Goal: Information Seeking & Learning: Learn about a topic

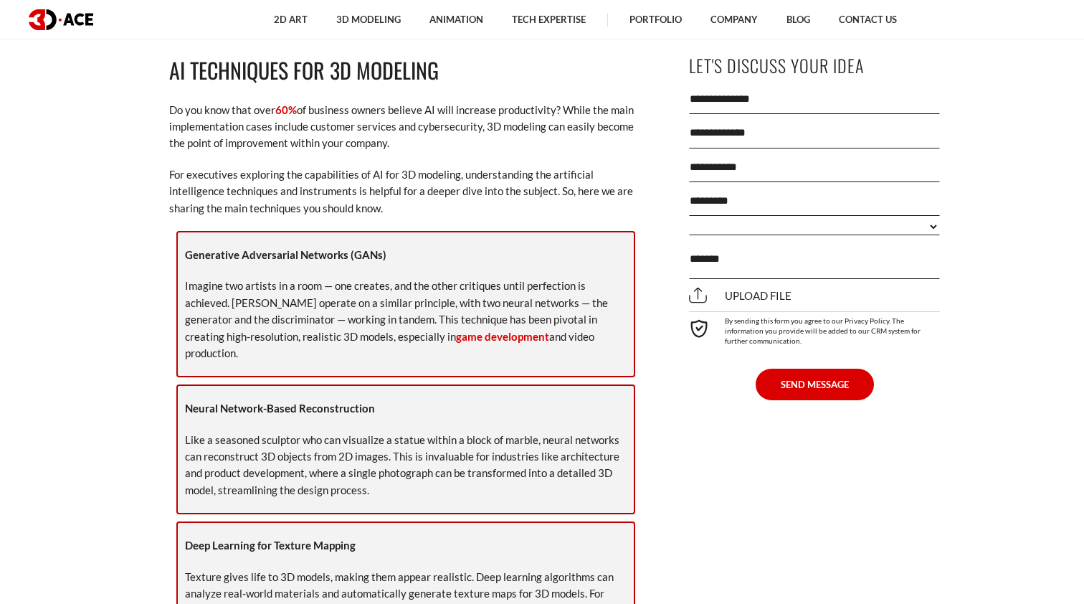
scroll to position [1615, 0]
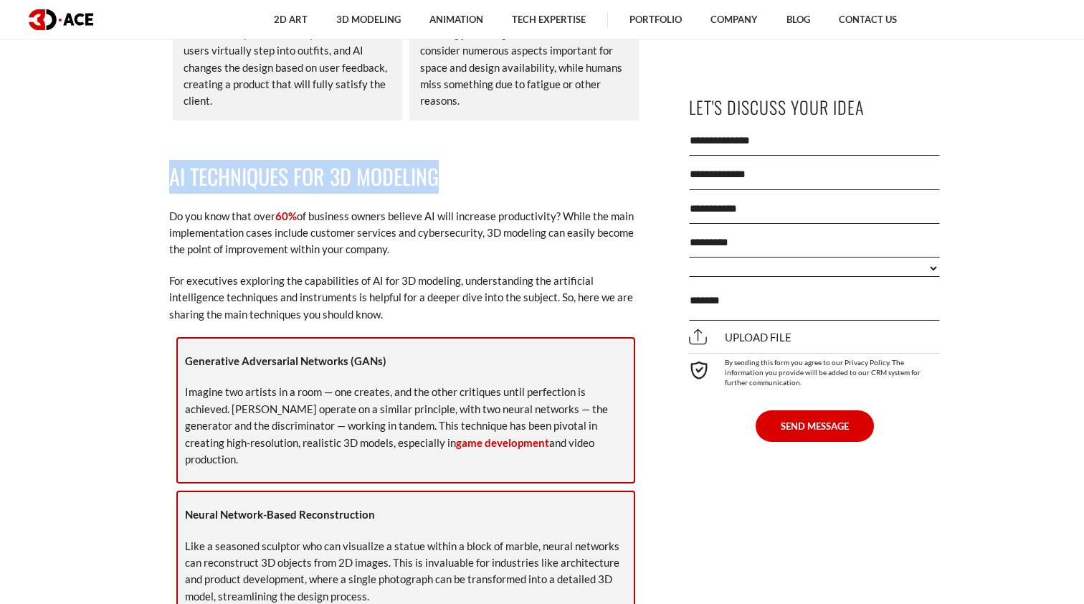
drag, startPoint x: 167, startPoint y: 149, endPoint x: 447, endPoint y: 151, distance: 280.4
copy h2 "AI Techniques for 3D Modeling"
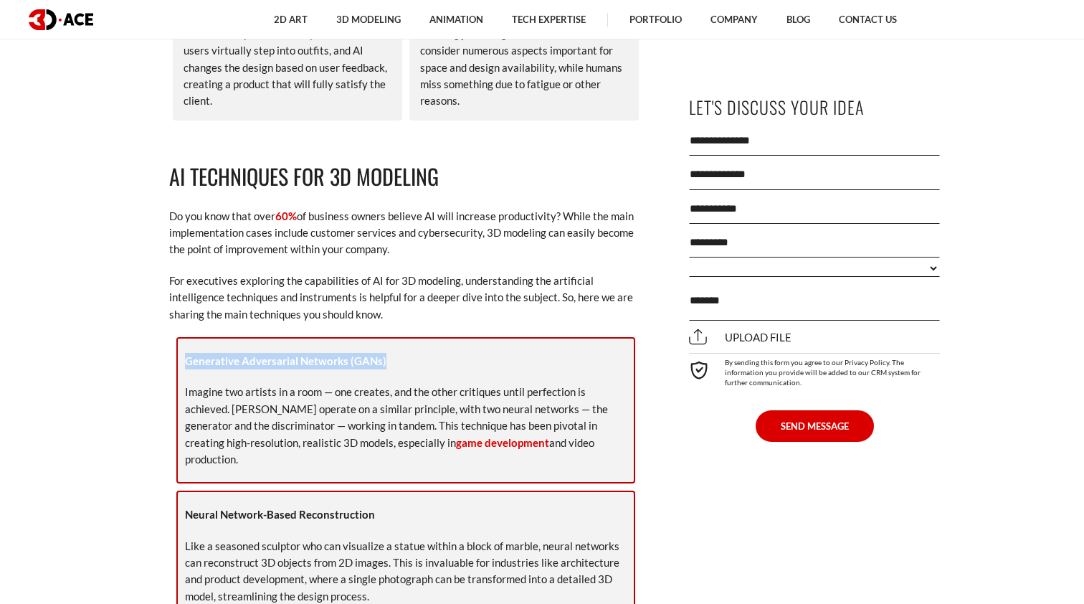
drag, startPoint x: 394, startPoint y: 326, endPoint x: 184, endPoint y: 327, distance: 209.4
click at [184, 337] on div "Generative Adversarial Networks ([PERSON_NAME]) Imagine two artists in a room —…" at bounding box center [405, 410] width 459 height 146
copy strong "Generative Adversarial Networks (GANs)"
drag, startPoint x: 377, startPoint y: 460, endPoint x: 164, endPoint y: 455, distance: 213.0
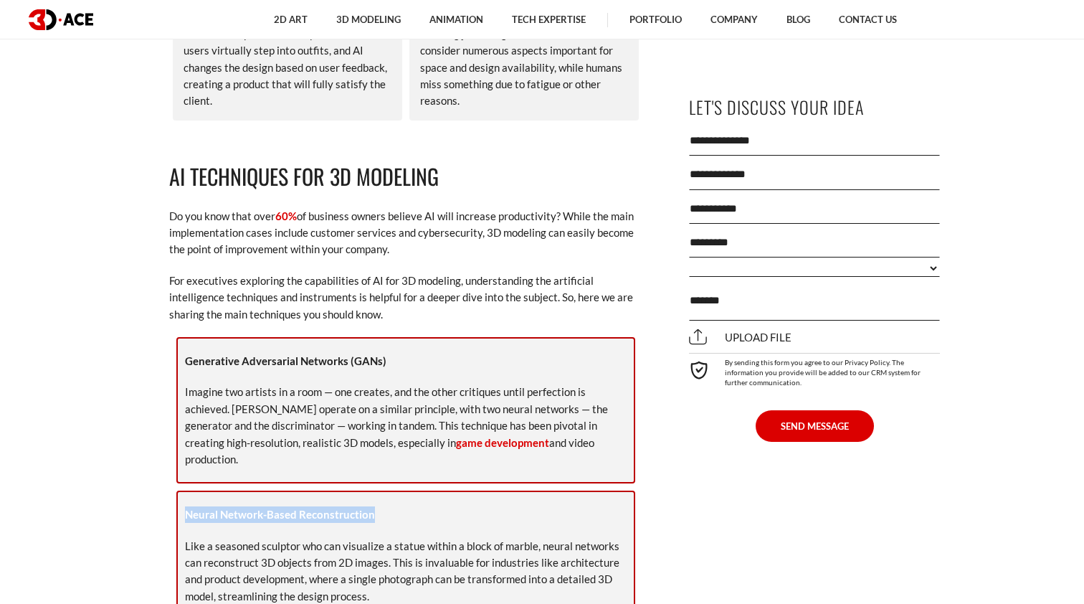
copy strong "Neural Network-Based Reconstruction"
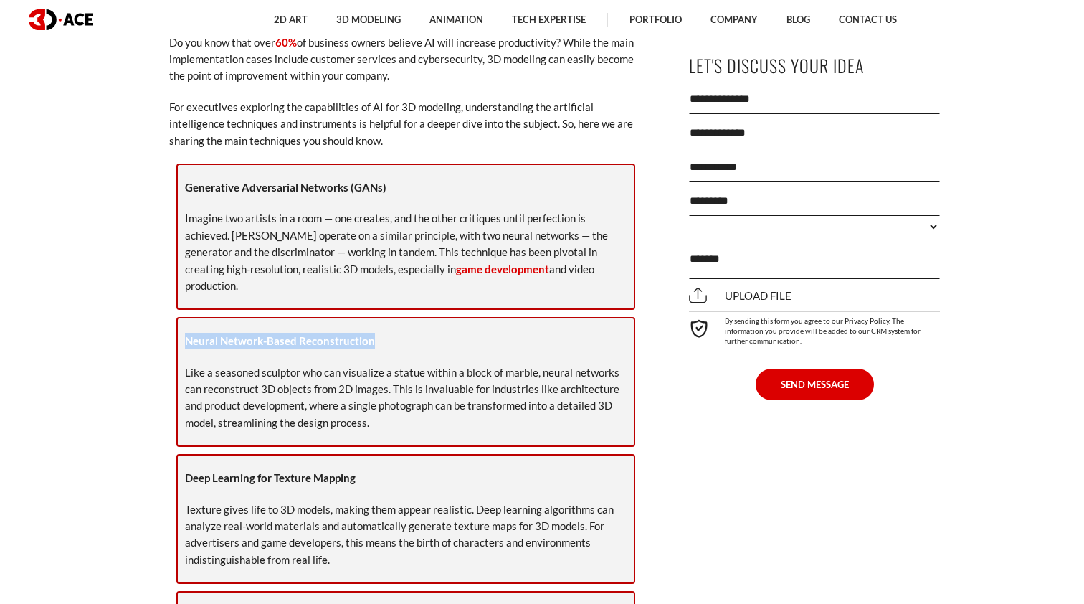
scroll to position [1796, 0]
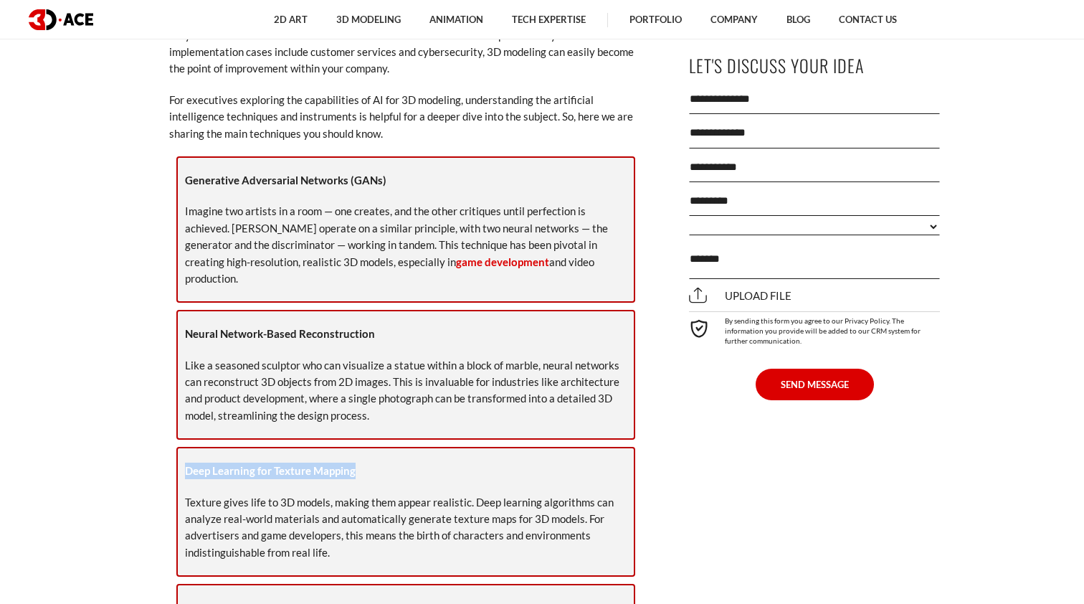
drag, startPoint x: 354, startPoint y: 419, endPoint x: 176, endPoint y: 413, distance: 177.9
click at [176, 447] on div "Deep Learning for Texture Mapping Texture gives life to 3D models, making them …" at bounding box center [405, 512] width 459 height 130
copy strong "Deep Learning for Texture Mapping"
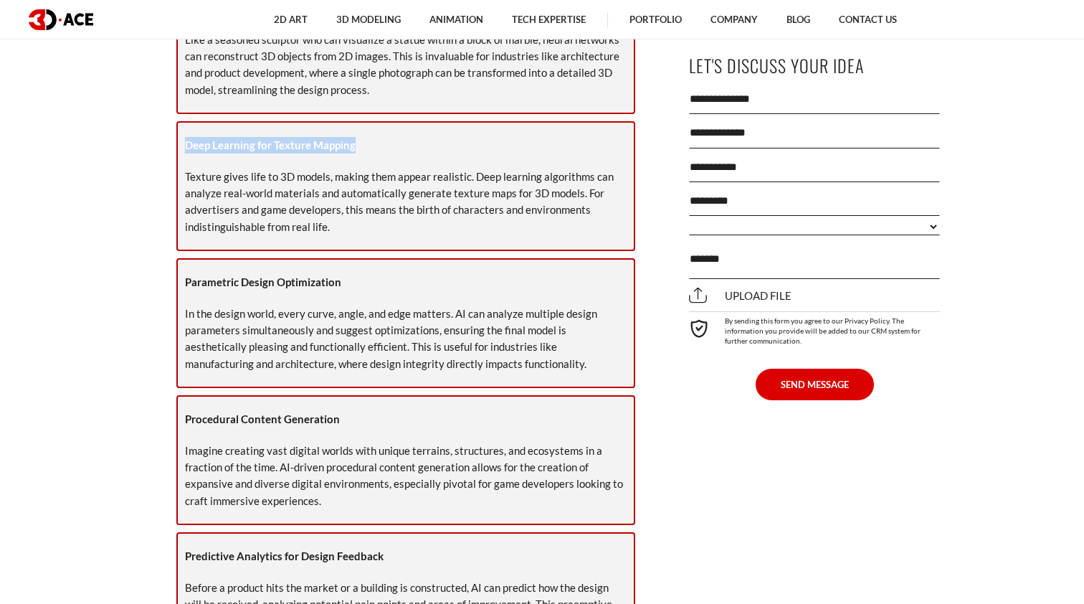
scroll to position [2132, 0]
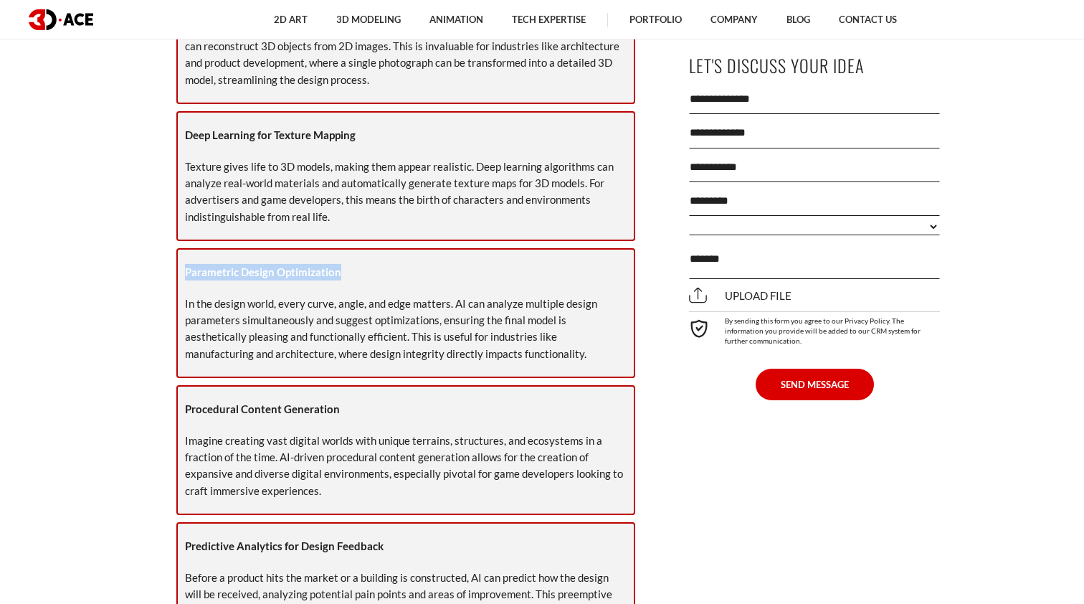
drag, startPoint x: 338, startPoint y: 218, endPoint x: 159, endPoint y: 211, distance: 179.4
copy strong "Parametric Design Optimization"
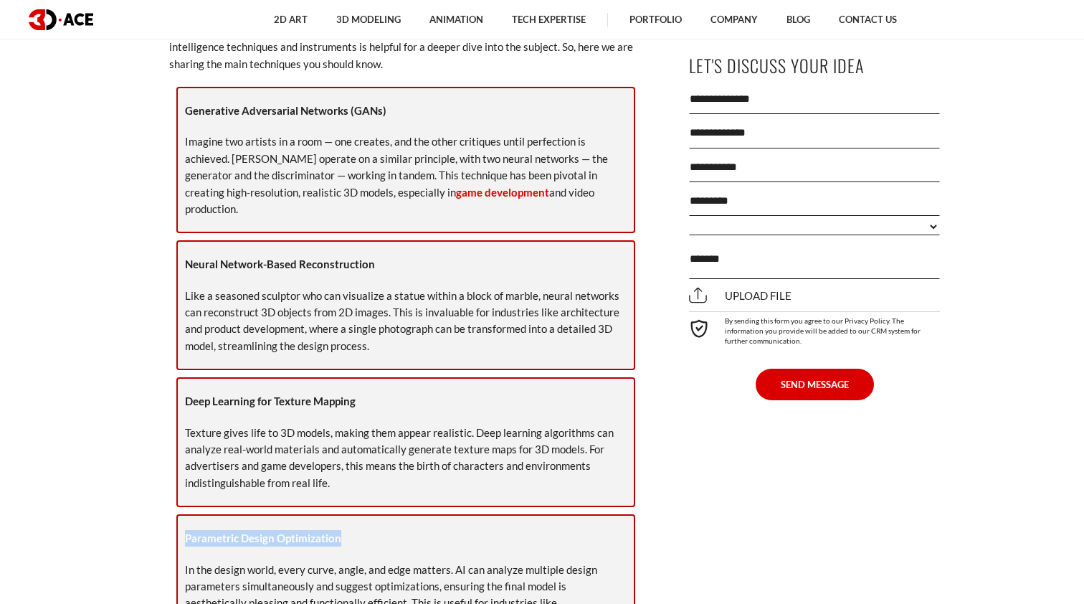
scroll to position [1820, 0]
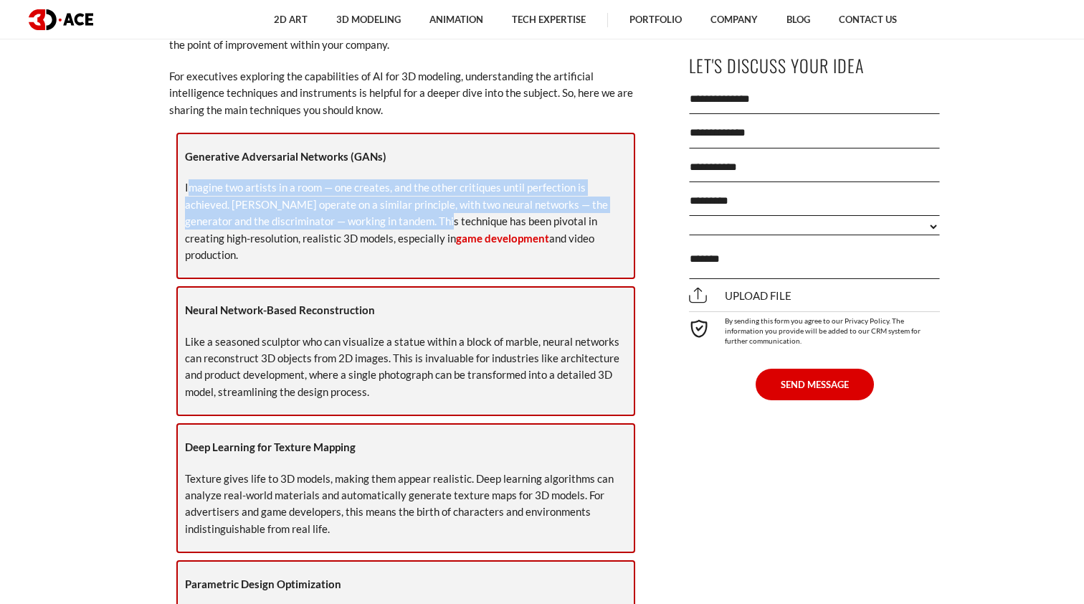
drag, startPoint x: 188, startPoint y: 152, endPoint x: 425, endPoint y: 191, distance: 240.5
click at [425, 191] on p "Imagine two artists in a room — one creates, and the other critiques until perf…" at bounding box center [406, 221] width 442 height 84
click at [237, 179] on p "Imagine two artists in a room — one creates, and the other critiques until perf…" at bounding box center [406, 221] width 442 height 84
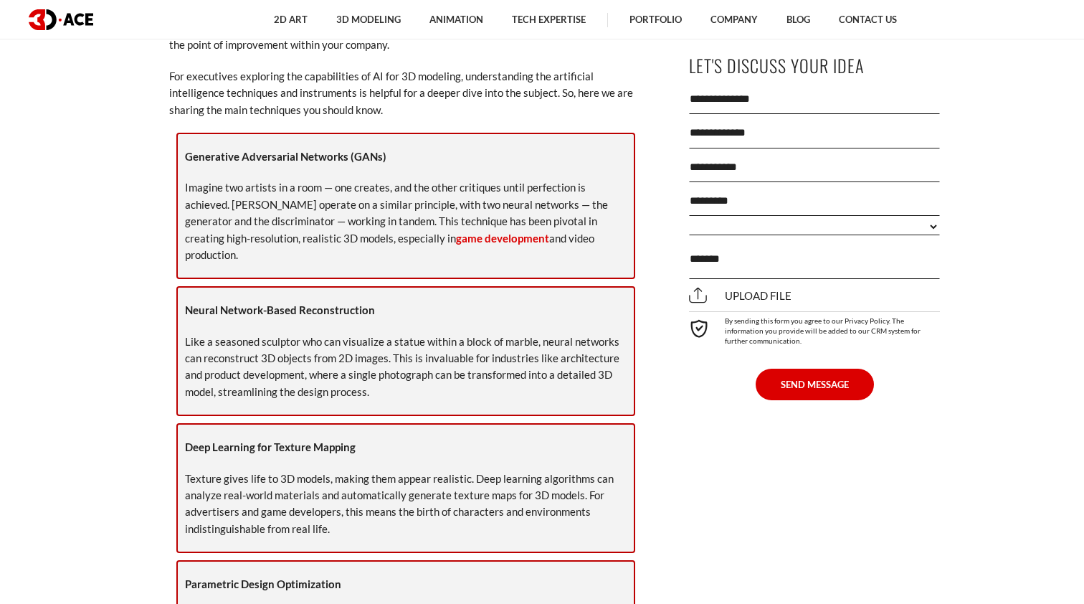
drag, startPoint x: 183, startPoint y: 152, endPoint x: 593, endPoint y: 214, distance: 414.9
click at [593, 214] on div "Generative Adversarial Networks ([PERSON_NAME]) Imagine two artists in a room —…" at bounding box center [405, 206] width 459 height 146
click at [604, 210] on p "Imagine two artists in a room — one creates, and the other critiques until perf…" at bounding box center [406, 221] width 442 height 84
drag, startPoint x: 594, startPoint y: 209, endPoint x: 181, endPoint y: 123, distance: 422.7
click at [181, 133] on div "Generative Adversarial Networks ([PERSON_NAME]) Imagine two artists in a room —…" at bounding box center [405, 206] width 459 height 146
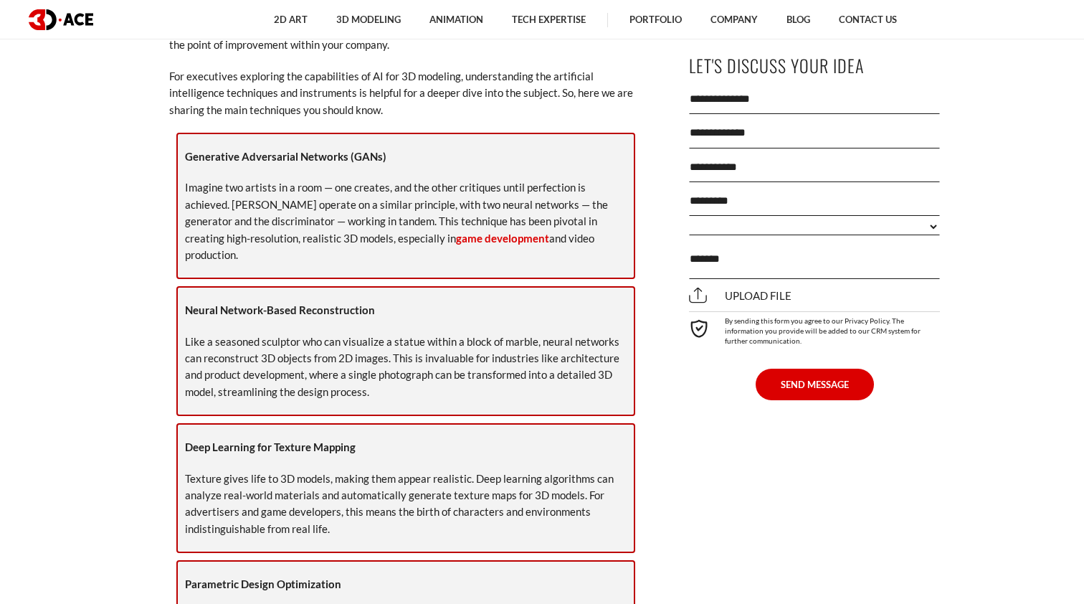
copy div "Generative Adversarial Networks ([PERSON_NAME]) Imagine two artists in a room —…"
click at [179, 133] on div "Generative Adversarial Networks ([PERSON_NAME]) Imagine two artists in a room —…" at bounding box center [405, 206] width 459 height 146
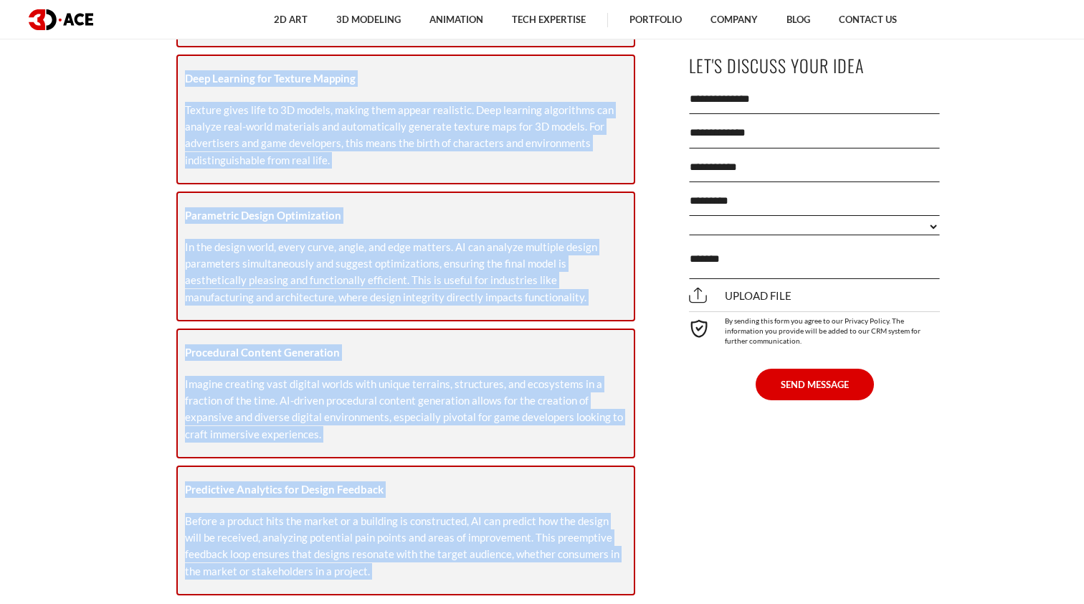
scroll to position [2210, 0]
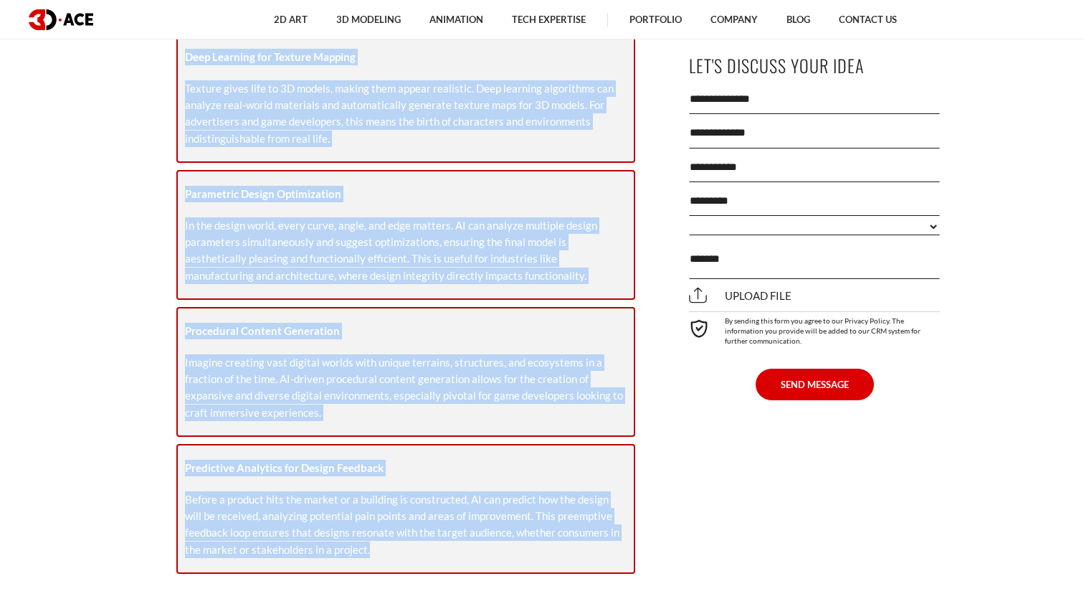
drag, startPoint x: 184, startPoint y: 118, endPoint x: 371, endPoint y: 493, distance: 418.5
copy div "Loremipsum Dolorsitame Consecte (ADIp) Elitsed doe tempori ut l etdo — mag aliq…"
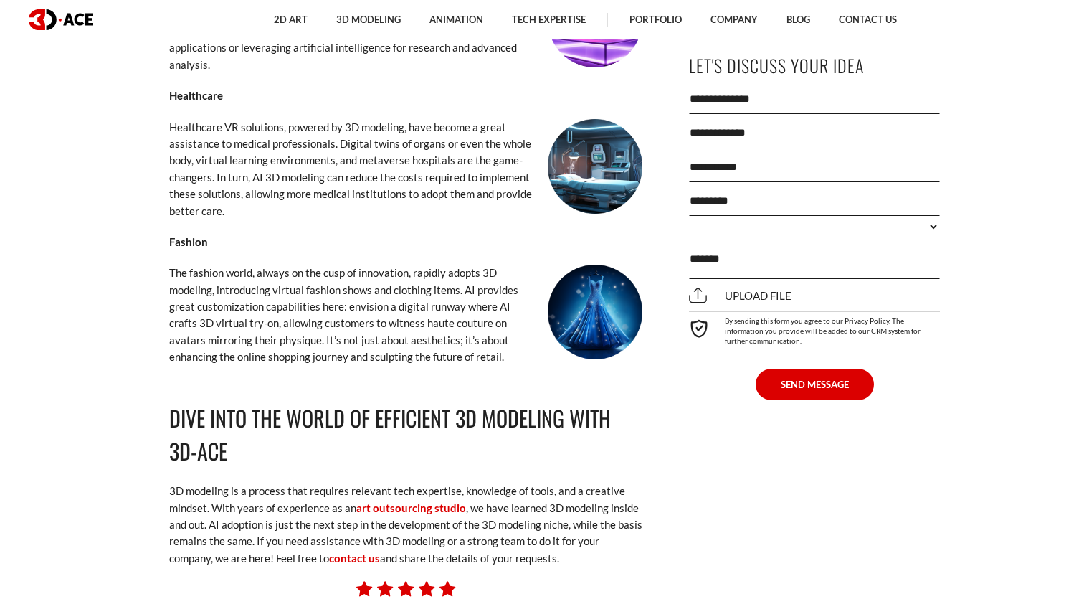
scroll to position [5368, 0]
